Goal: Task Accomplishment & Management: Manage account settings

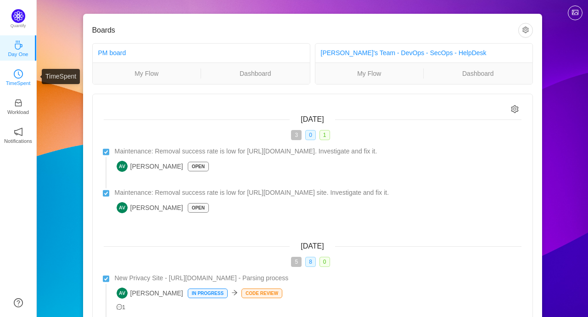
click at [22, 84] on p "TimeSpent" at bounding box center [18, 83] width 25 height 8
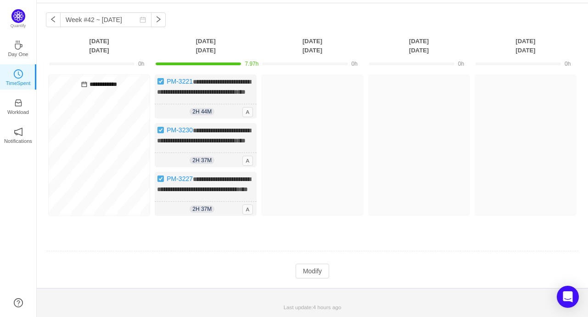
scroll to position [57, 0]
click at [318, 272] on button "Modify" at bounding box center [313, 270] width 34 height 15
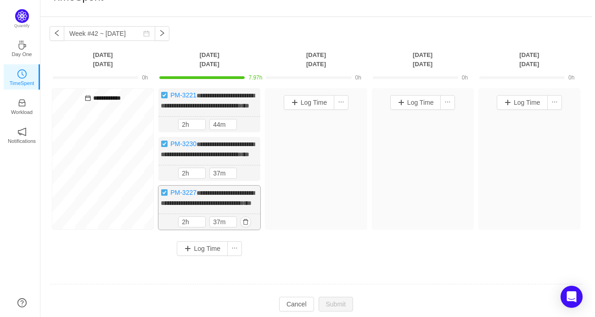
scroll to position [0, 0]
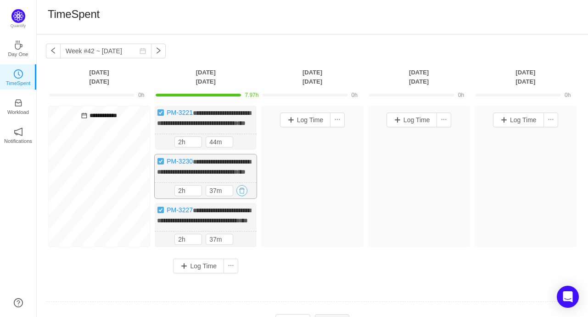
click at [237, 196] on button "button" at bounding box center [241, 190] width 11 height 11
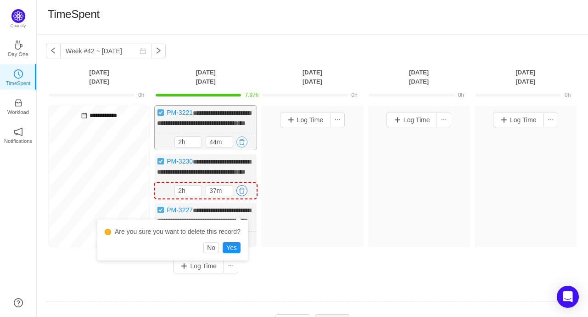
click at [240, 147] on button "button" at bounding box center [241, 141] width 11 height 11
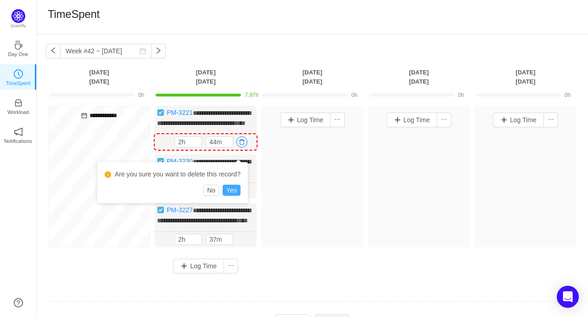
click at [229, 191] on button "Yes" at bounding box center [232, 190] width 18 height 11
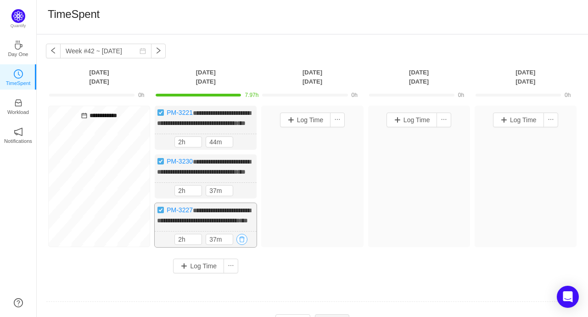
click at [240, 245] on button "button" at bounding box center [241, 239] width 11 height 11
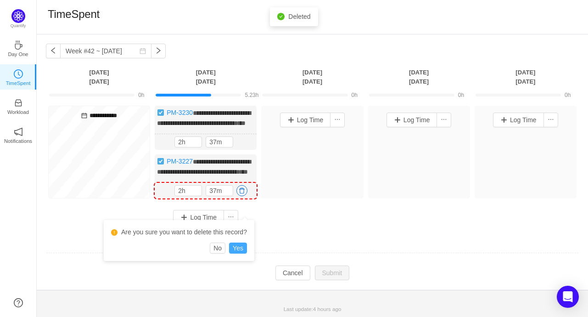
click at [241, 244] on button "Yes" at bounding box center [238, 247] width 18 height 11
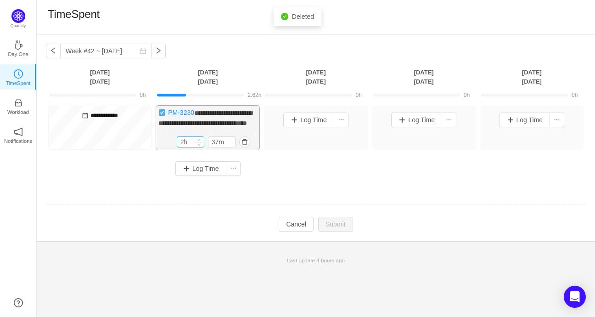
click at [184, 147] on input "2h" at bounding box center [190, 142] width 27 height 10
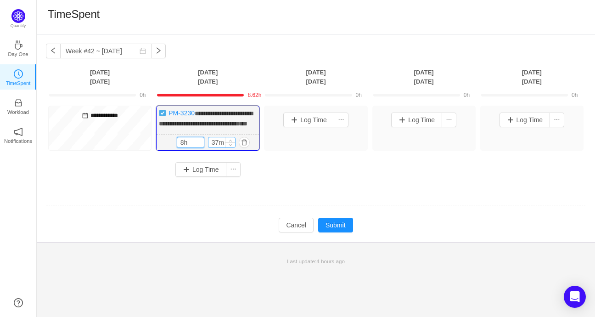
type input "8h"
click at [219, 147] on input "37m" at bounding box center [221, 142] width 27 height 10
type input "0m"
click at [349, 232] on button "Submit" at bounding box center [335, 225] width 35 height 15
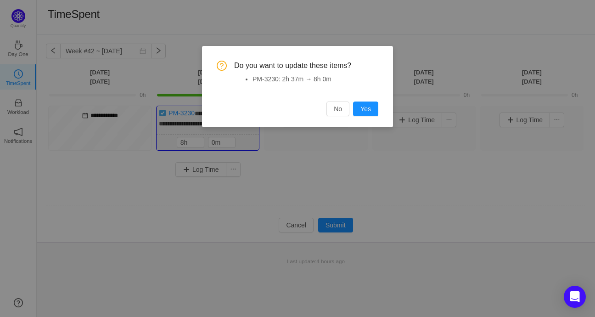
click at [369, 109] on button "Yes" at bounding box center [365, 108] width 25 height 15
